Goal: Find specific page/section: Find specific page/section

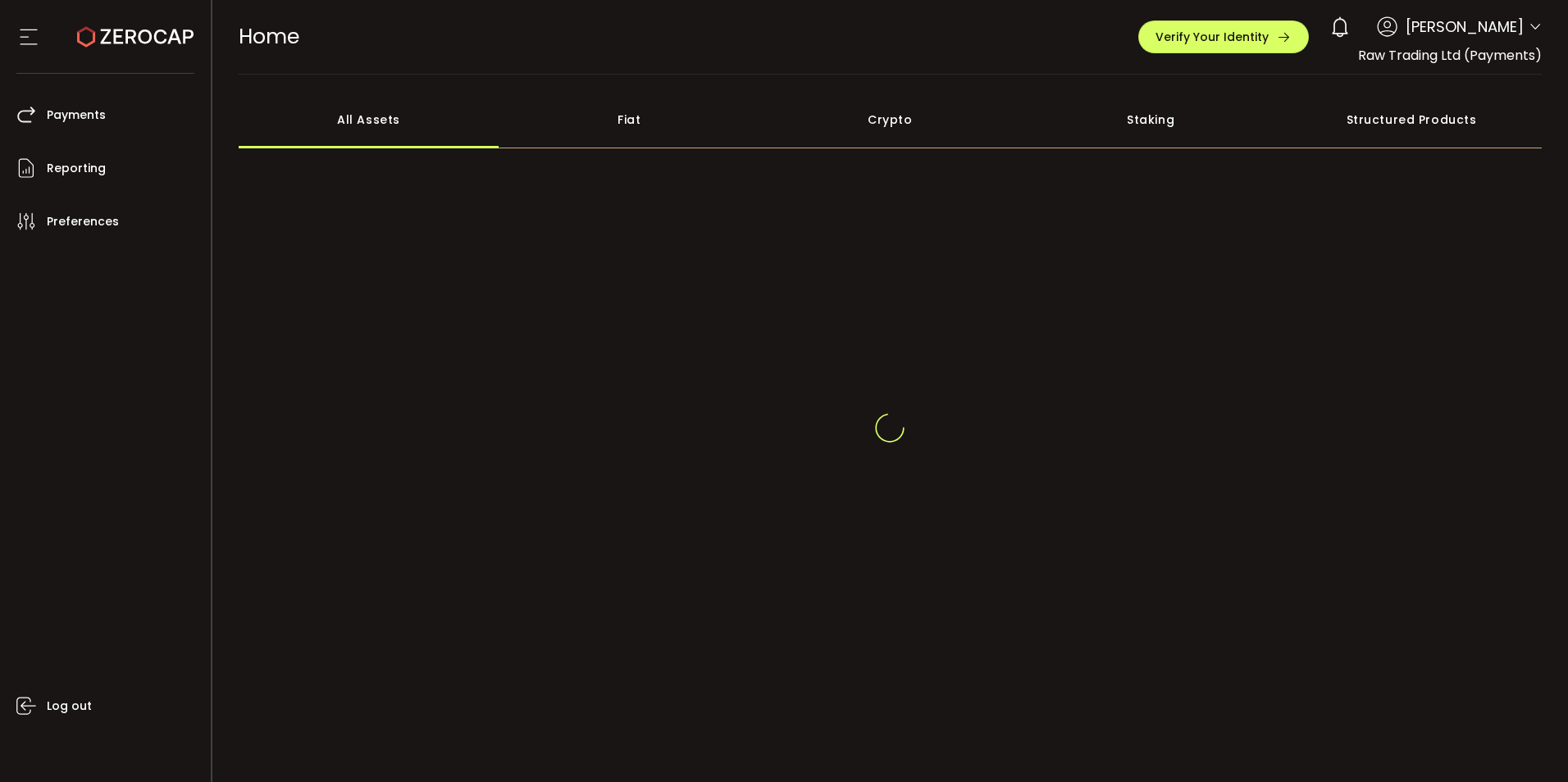
click at [1529, 36] on div at bounding box center [1535, 29] width 13 height 17
click at [1523, 28] on div "May Ann Namoro Micutuan" at bounding box center [1432, 27] width 220 height 36
click at [1529, 21] on icon at bounding box center [1535, 27] width 13 height 13
click at [1529, 25] on icon at bounding box center [1535, 27] width 13 height 13
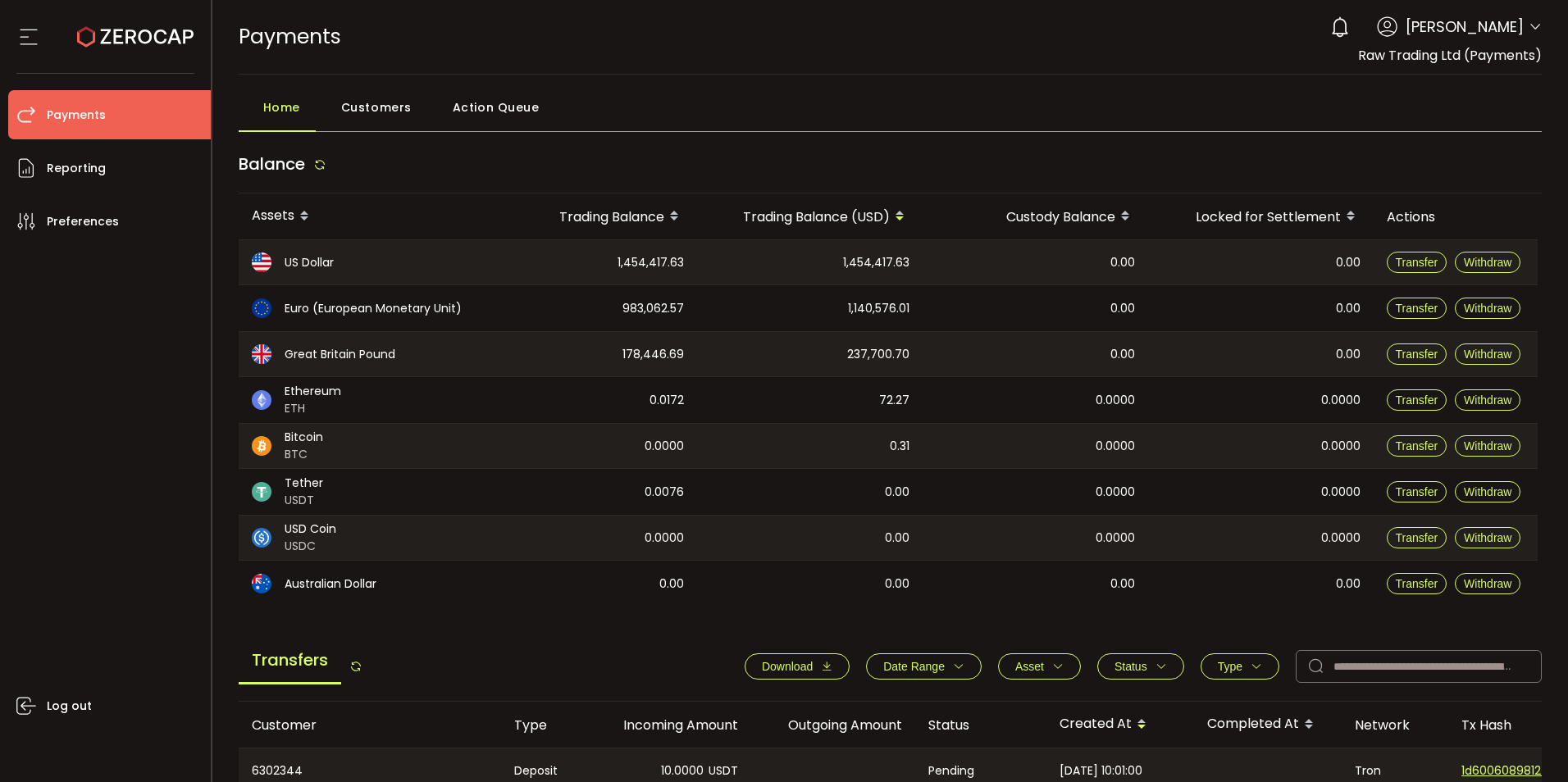
click at [1529, 22] on icon at bounding box center [1535, 27] width 13 height 13
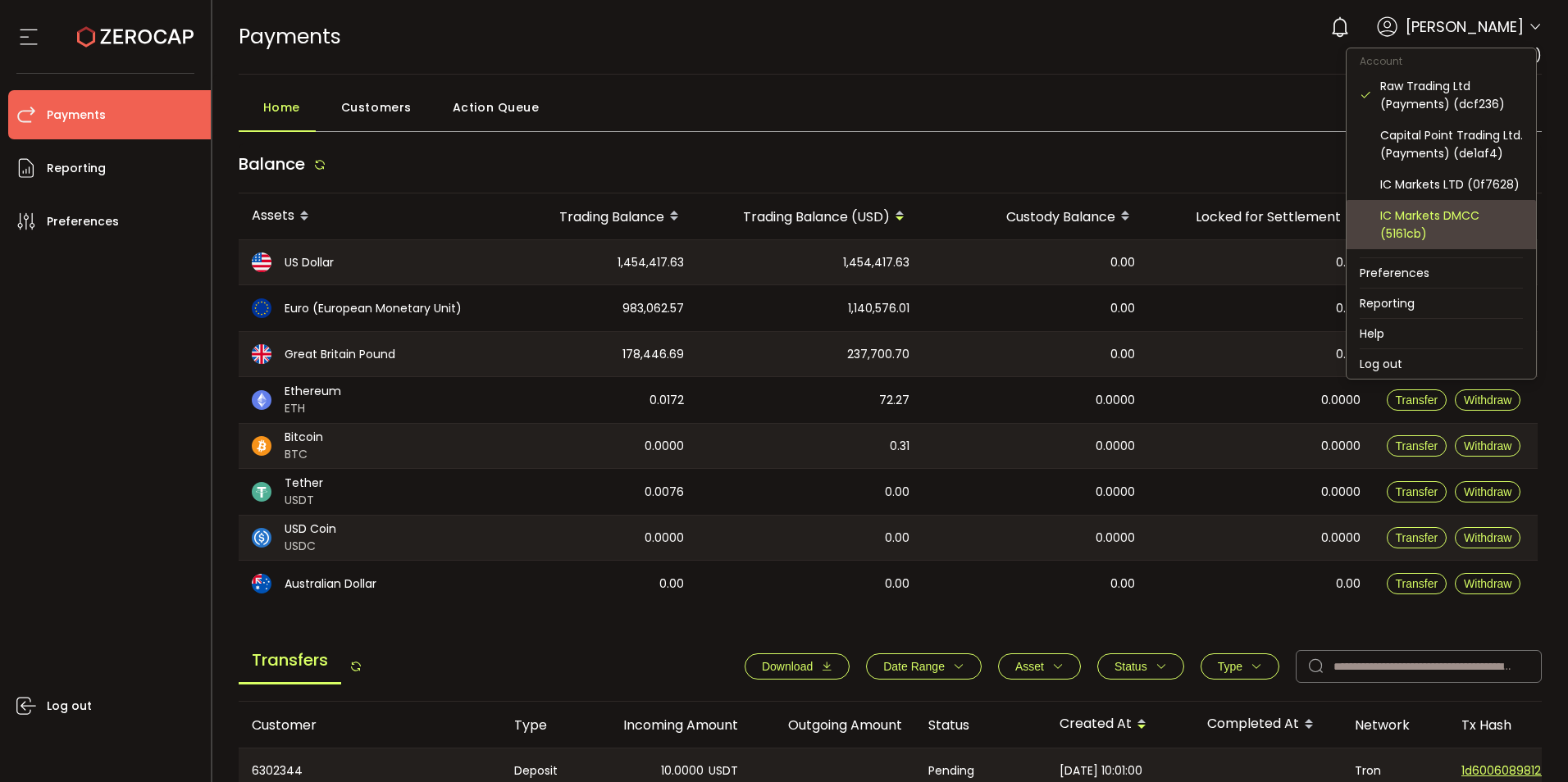
click at [1431, 236] on div "IC Markets DMCC (5161cb)" at bounding box center [1451, 225] width 143 height 36
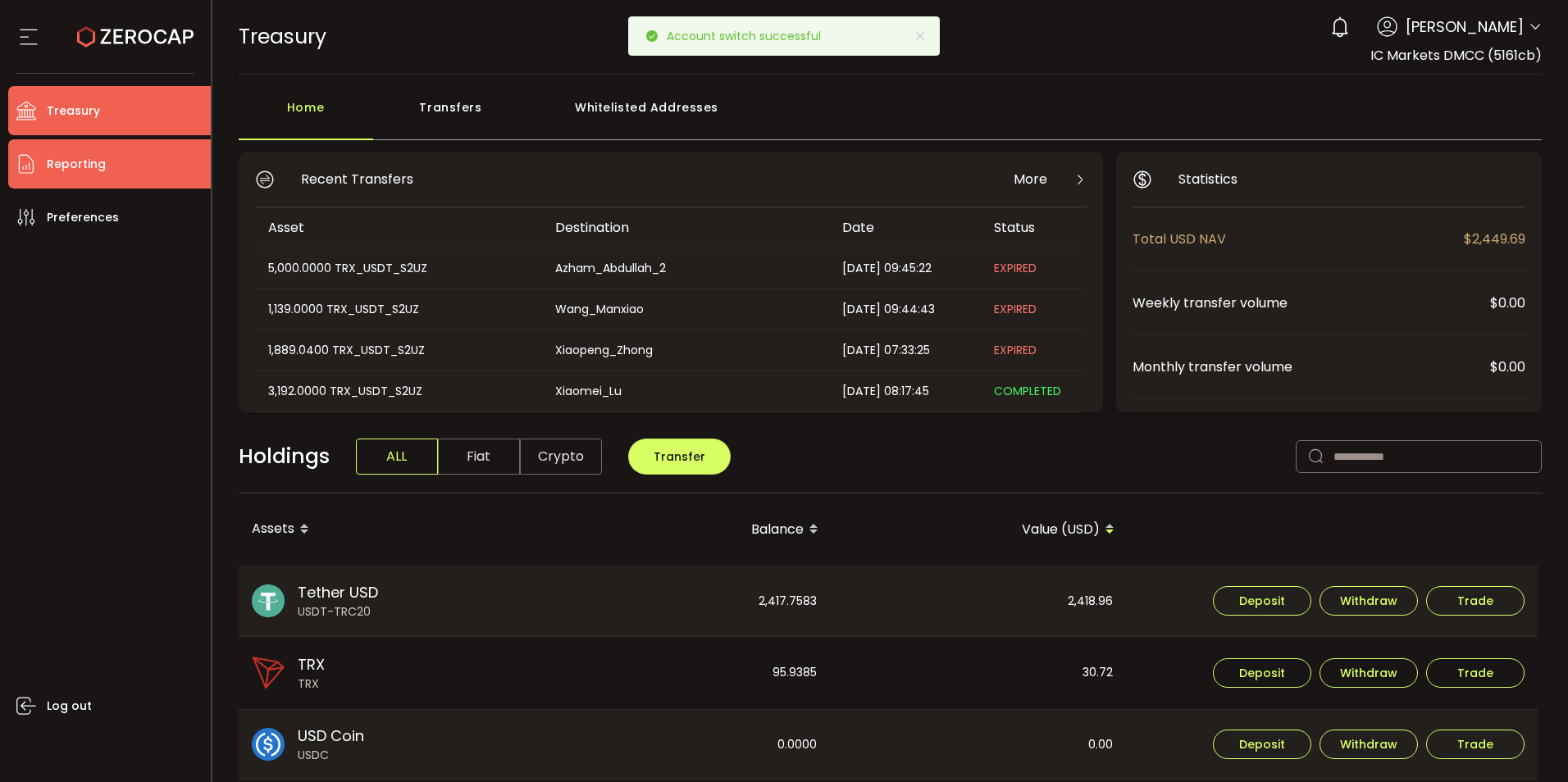
click at [101, 183] on li "Reporting" at bounding box center [109, 164] width 203 height 49
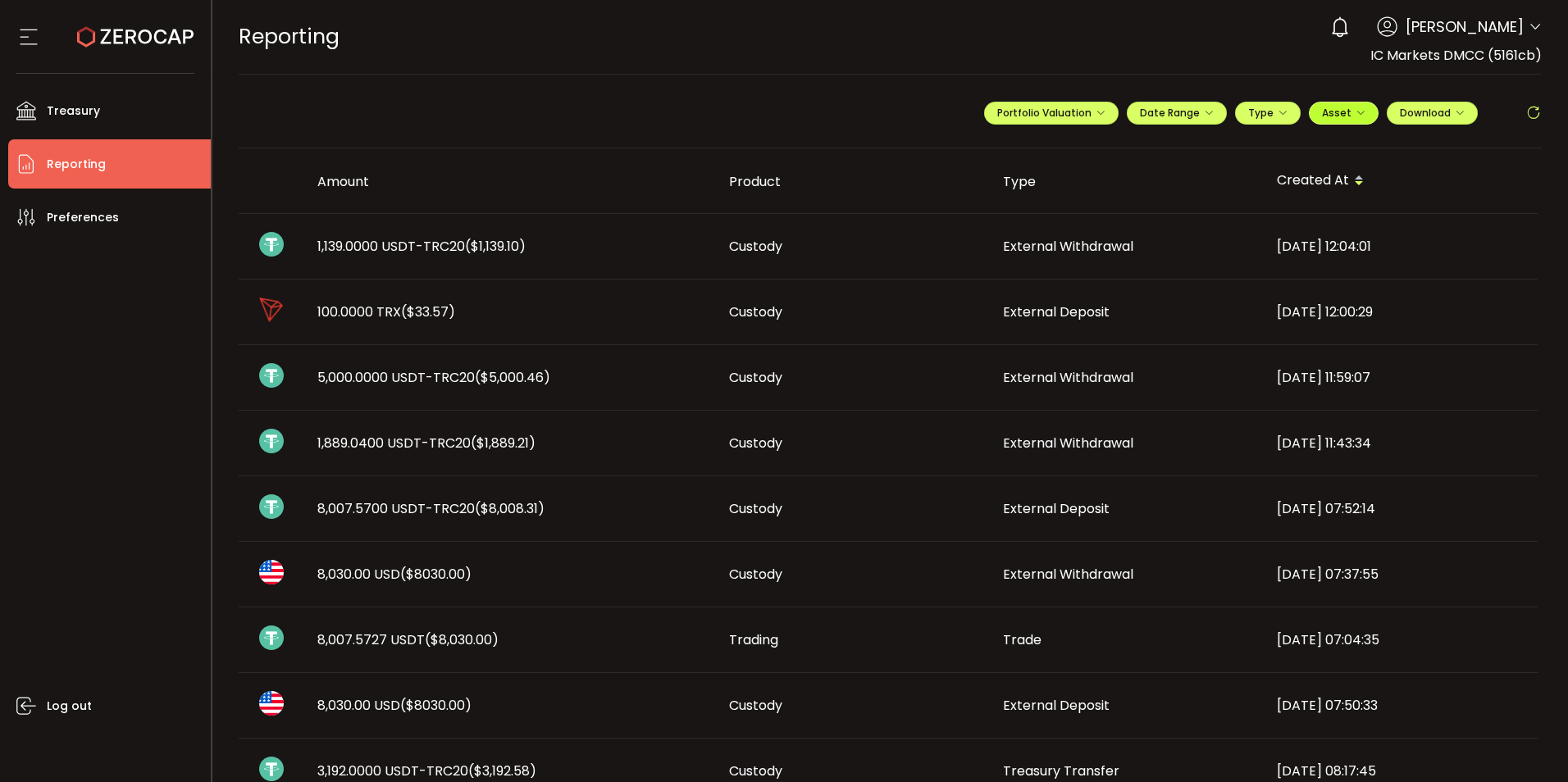
click at [1325, 115] on span "Asset" at bounding box center [1336, 112] width 30 height 14
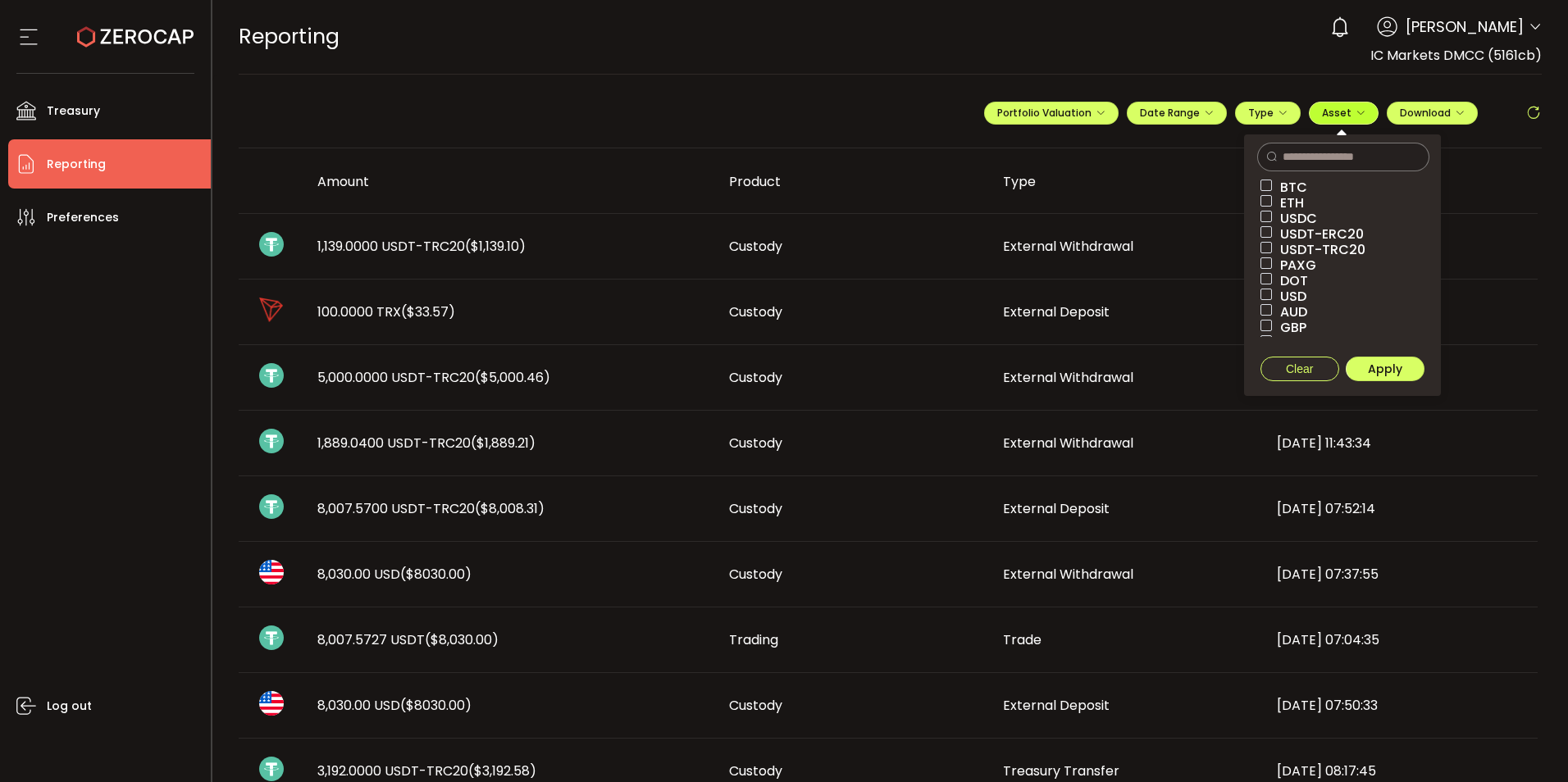
scroll to position [47, 0]
